Goal: Find specific page/section: Find specific page/section

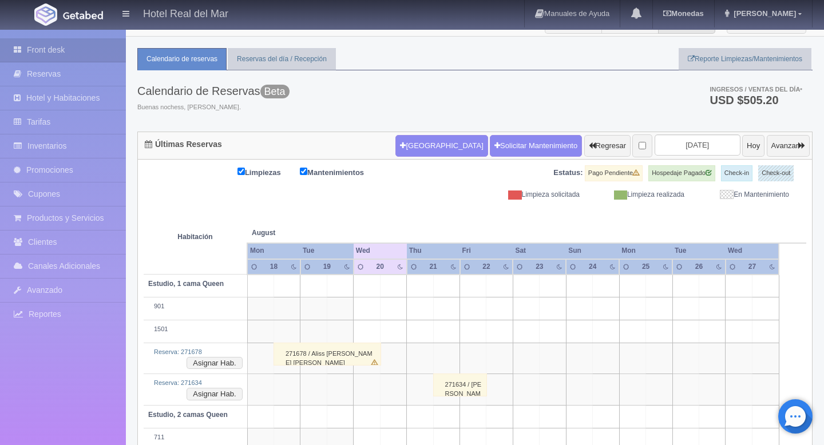
scroll to position [17, 0]
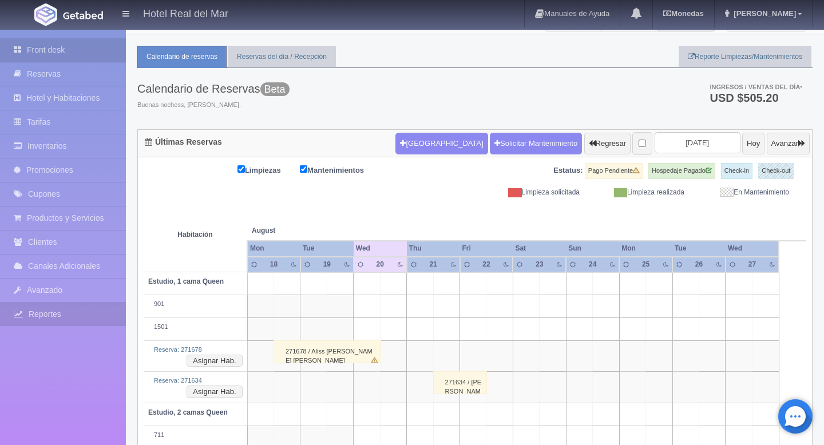
click at [35, 312] on link "Reportes" at bounding box center [63, 314] width 126 height 23
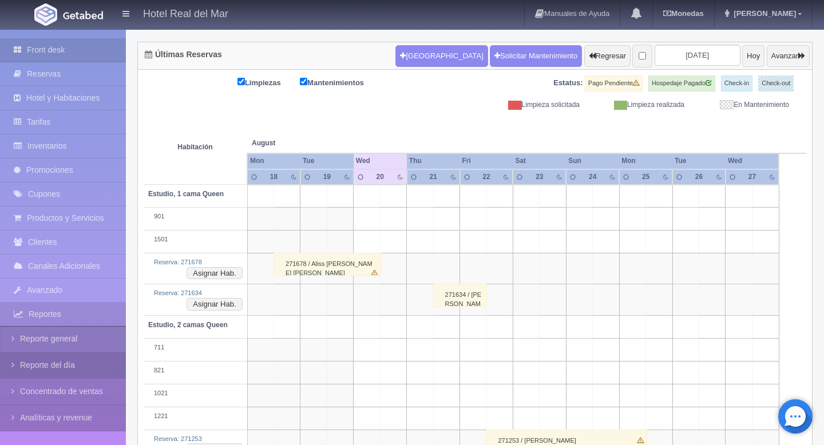
scroll to position [119, 0]
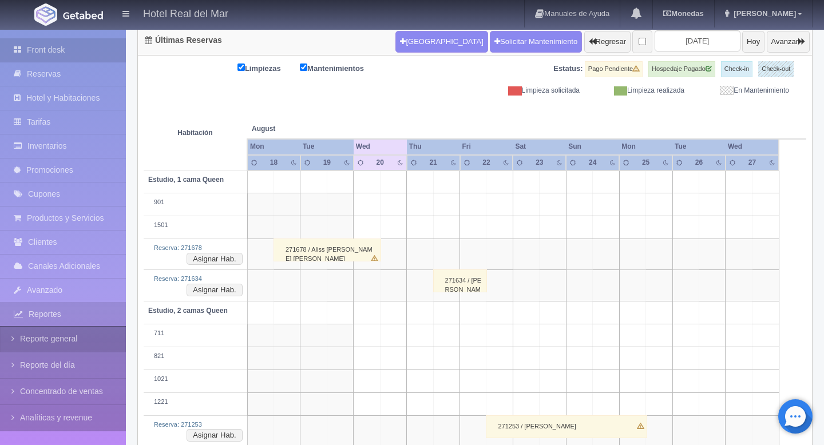
click at [10, 340] on link "Reporte general" at bounding box center [63, 339] width 126 height 26
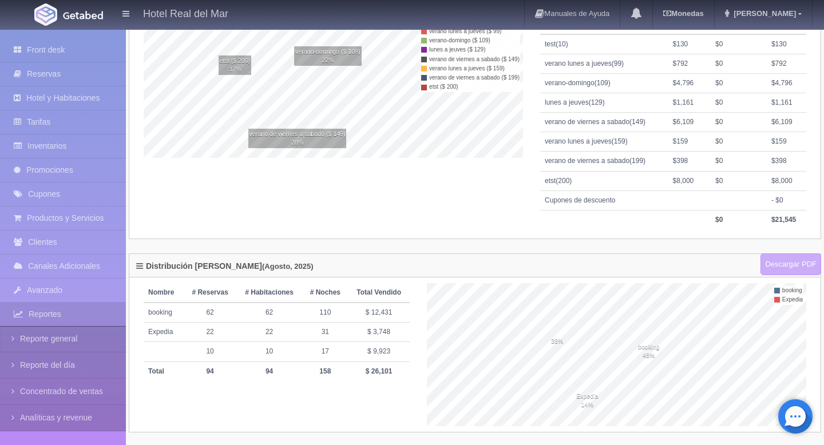
scroll to position [356, 0]
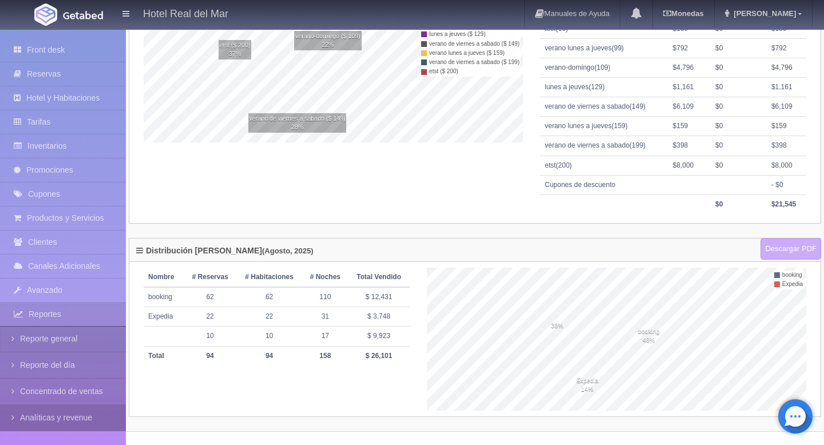
click at [14, 420] on icon at bounding box center [15, 417] width 9 height 11
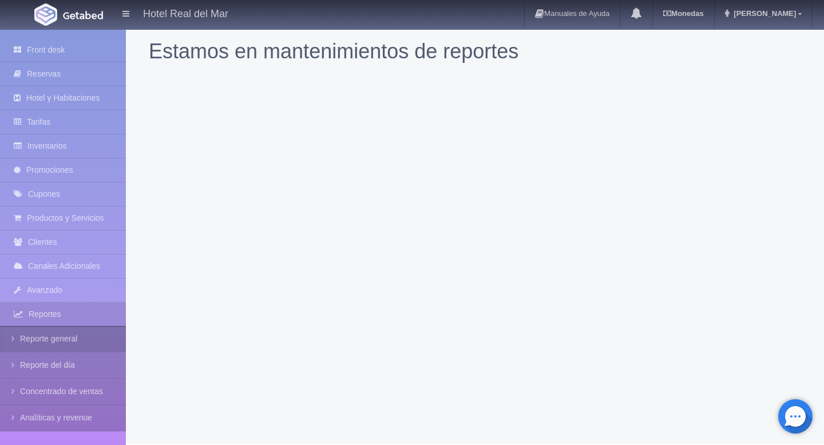
click at [12, 335] on icon at bounding box center [15, 338] width 9 height 11
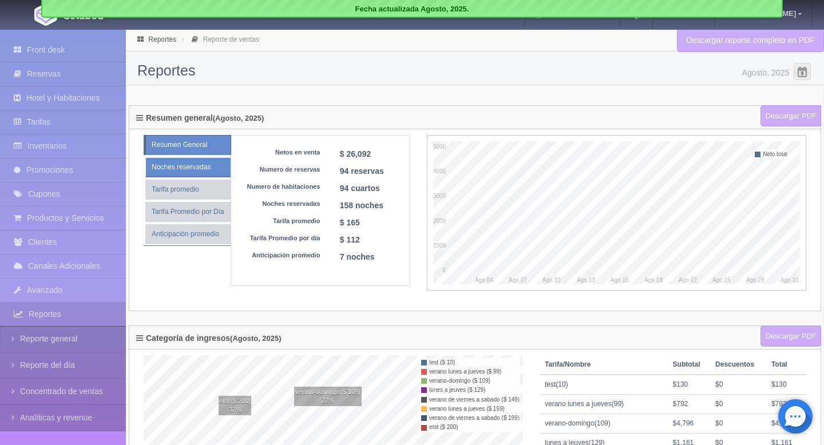
click at [201, 169] on link "Noches reservadas" at bounding box center [187, 167] width 85 height 20
